Goal: Transaction & Acquisition: Subscribe to service/newsletter

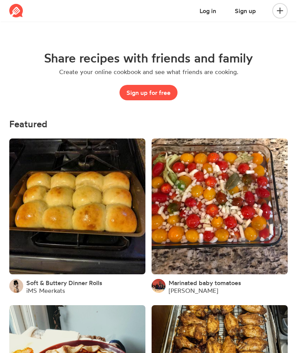
click at [17, 12] on img at bounding box center [16, 11] width 14 height 14
click at [19, 17] on img at bounding box center [16, 11] width 14 height 14
click at [16, 13] on img at bounding box center [16, 11] width 14 height 14
click at [17, 12] on img at bounding box center [16, 11] width 14 height 14
click at [284, 9] on span at bounding box center [279, 10] width 9 height 9
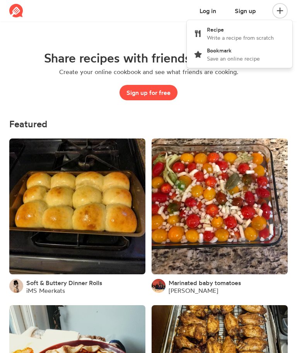
click at [268, 103] on div "Share recipes with friends and family Create your online cookbook and see what …" at bounding box center [148, 75] width 278 height 86
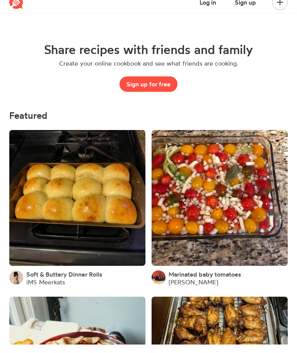
scroll to position [8, 0]
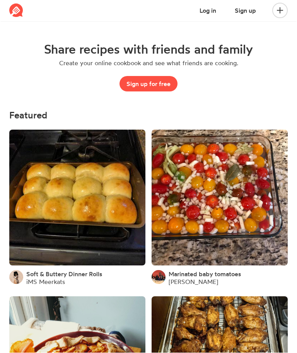
click at [15, 8] on img at bounding box center [16, 11] width 14 height 14
click at [18, 8] on img at bounding box center [16, 11] width 14 height 14
click at [19, 12] on img at bounding box center [16, 11] width 14 height 14
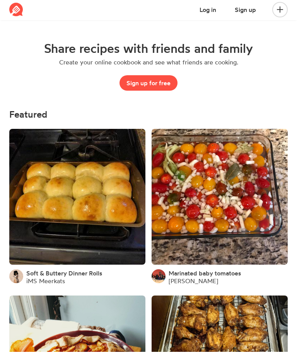
scroll to position [10, 0]
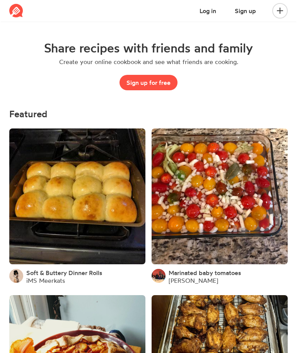
click at [19, 11] on img at bounding box center [16, 11] width 14 height 14
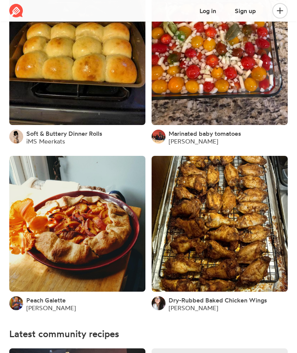
scroll to position [0, 0]
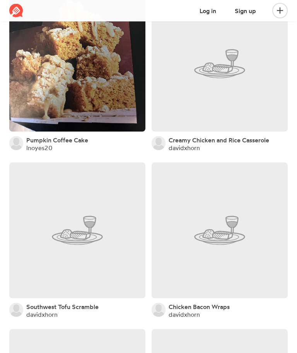
scroll to position [502, 0]
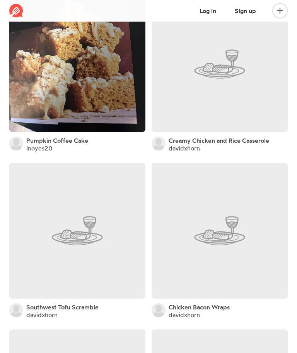
click at [46, 137] on span "Pumpkin Coffee Cake" at bounding box center [57, 141] width 62 height 8
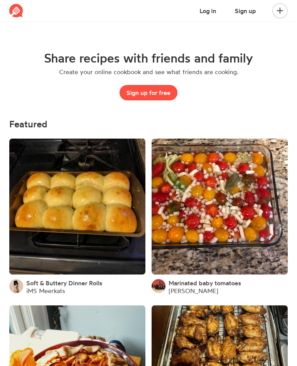
click at [177, 7] on div "Log in Sign up Recipe Write a recipe from scratch Bookmark Save an online recipe" at bounding box center [160, 11] width 264 height 22
click at [164, 125] on h4 "Featured" at bounding box center [148, 124] width 278 height 10
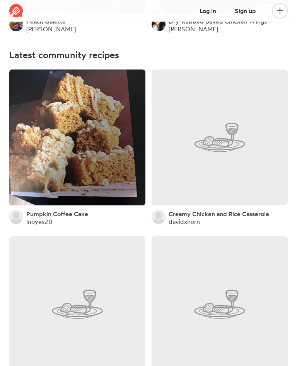
scroll to position [429, 0]
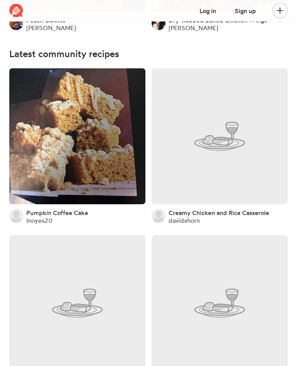
click at [95, 157] on link at bounding box center [77, 137] width 136 height 136
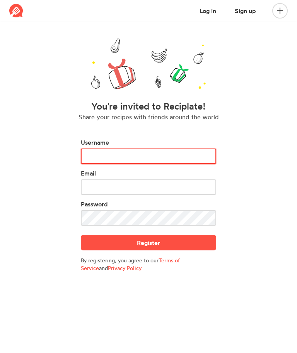
click at [185, 160] on input "text" at bounding box center [148, 156] width 135 height 15
type input "maxandsnap7374"
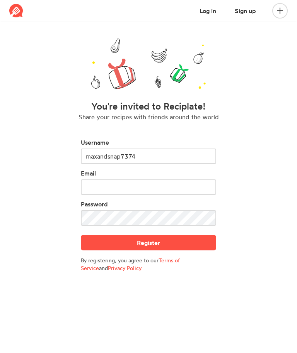
click at [183, 191] on input "email" at bounding box center [148, 187] width 135 height 15
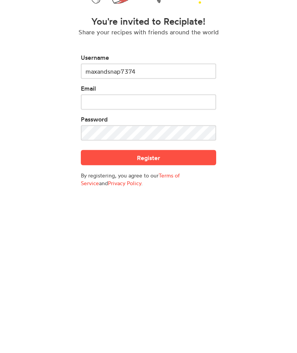
click at [108, 265] on link "Privacy Policy" at bounding box center [124, 268] width 33 height 7
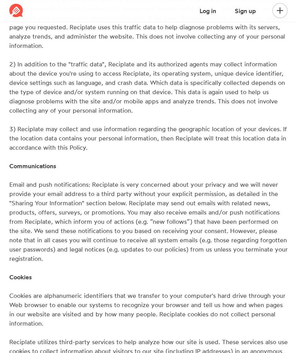
scroll to position [319, 0]
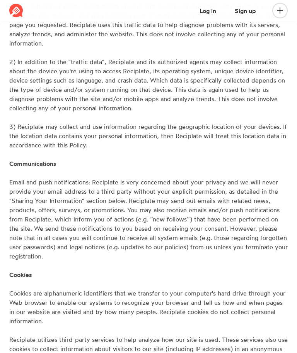
click at [221, 223] on span "Email and push notifications: Reciplate is very concerned about your privacy an…" at bounding box center [148, 220] width 278 height 82
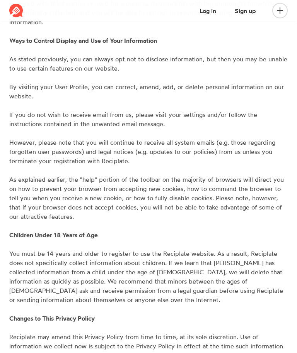
scroll to position [1242, 0]
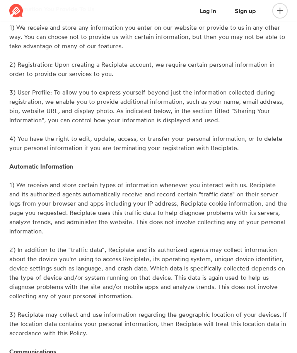
scroll to position [0, 0]
